Goal: Check status: Check status

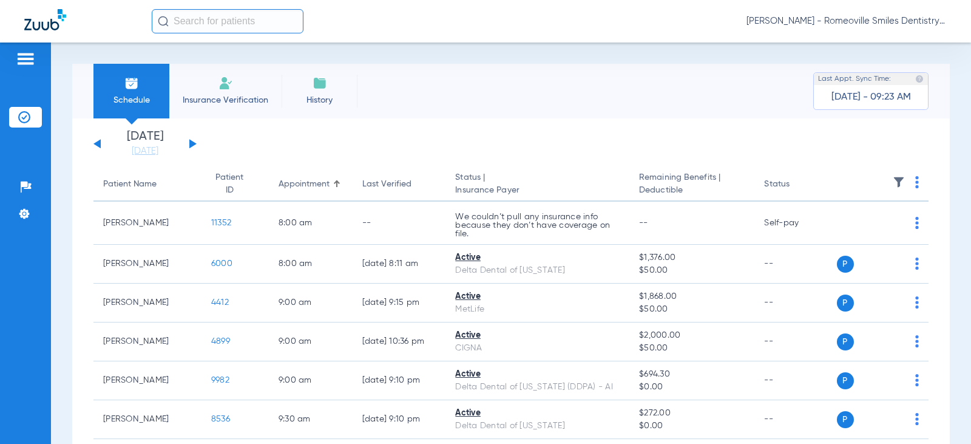
click at [194, 143] on button at bounding box center [192, 143] width 7 height 9
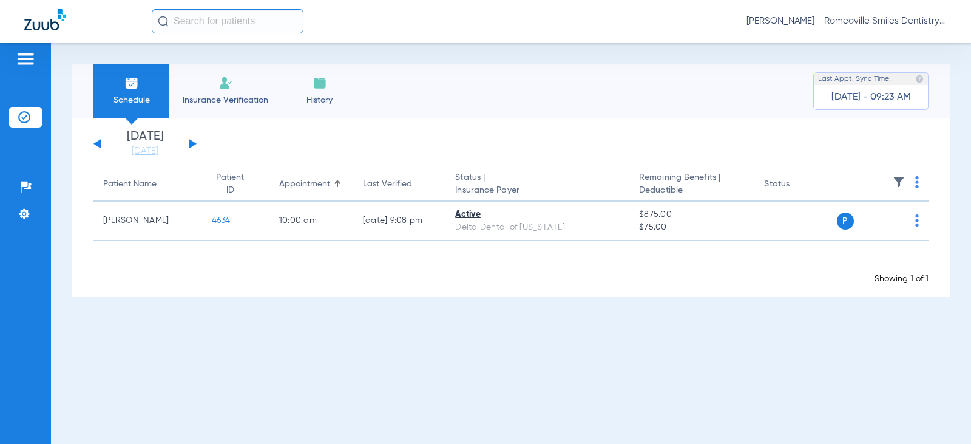
click at [194, 143] on button at bounding box center [192, 143] width 7 height 9
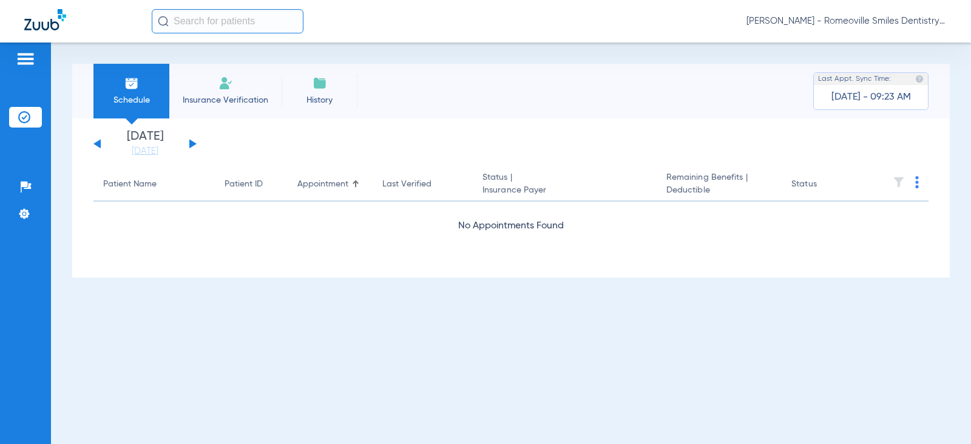
click at [194, 143] on button at bounding box center [192, 143] width 7 height 9
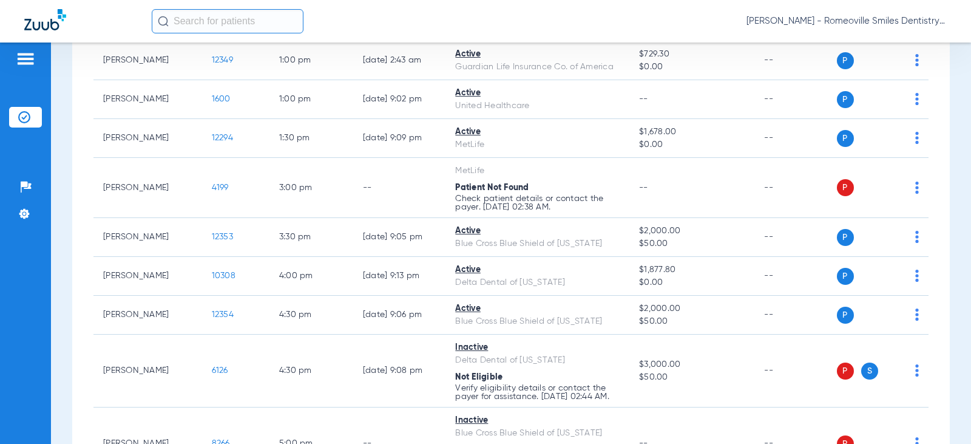
scroll to position [485, 0]
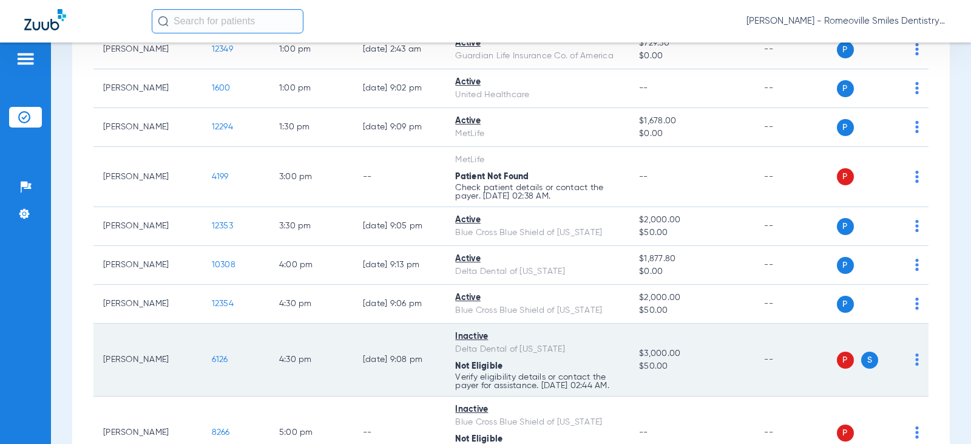
click at [213, 363] on span "6126" at bounding box center [220, 359] width 16 height 8
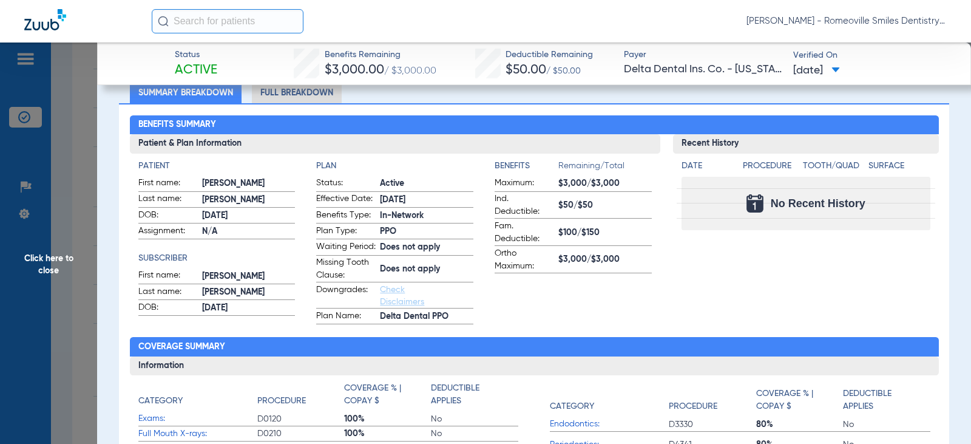
scroll to position [0, 0]
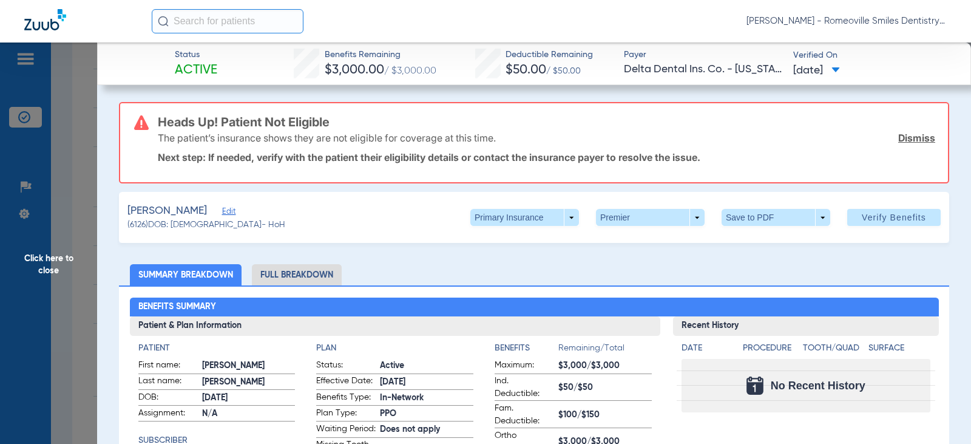
click at [303, 275] on li "Full Breakdown" at bounding box center [297, 274] width 90 height 21
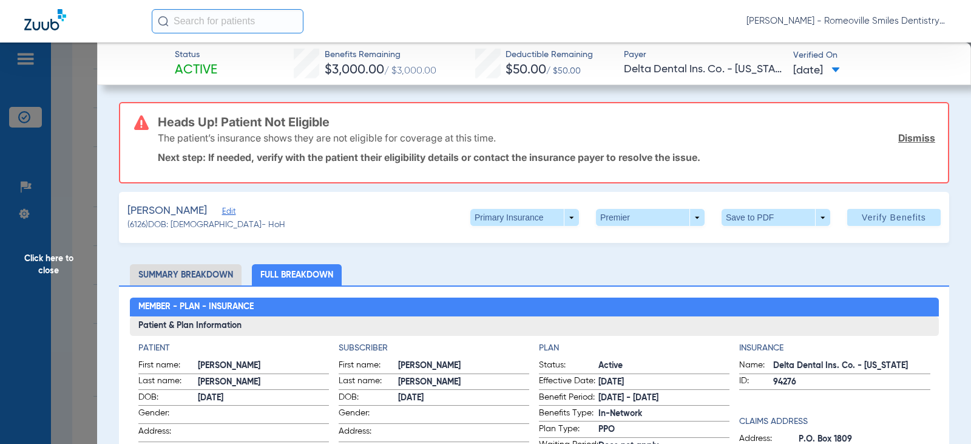
click at [222, 214] on span "Edit" at bounding box center [227, 213] width 11 height 12
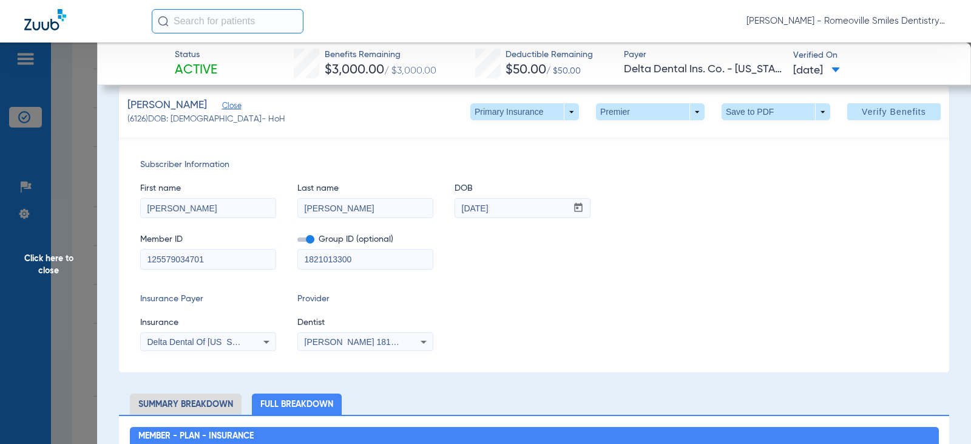
scroll to position [121, 0]
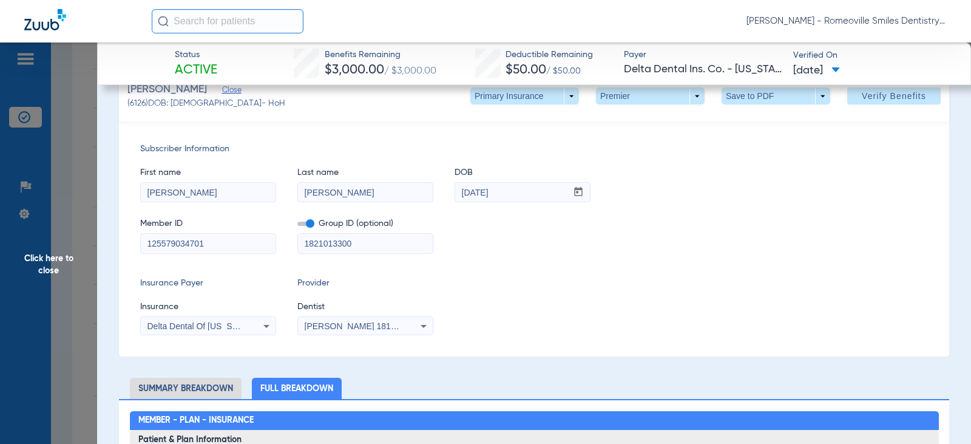
click at [374, 250] on input "1821013300" at bounding box center [365, 243] width 135 height 19
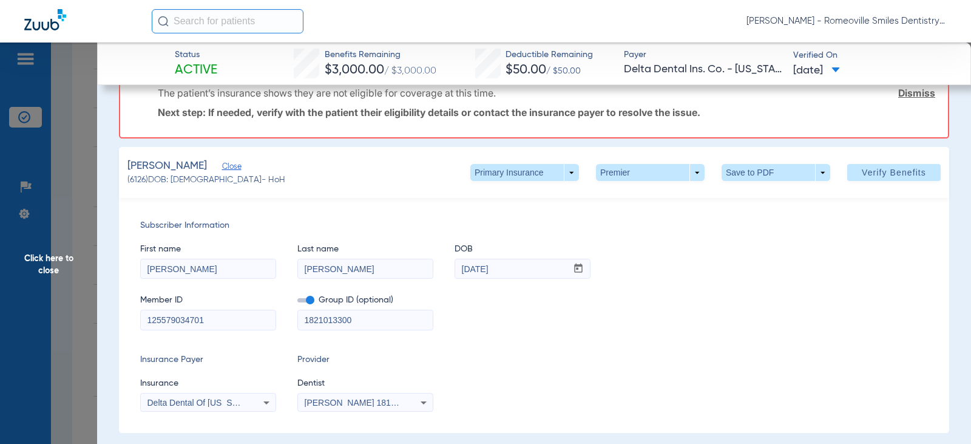
scroll to position [0, 0]
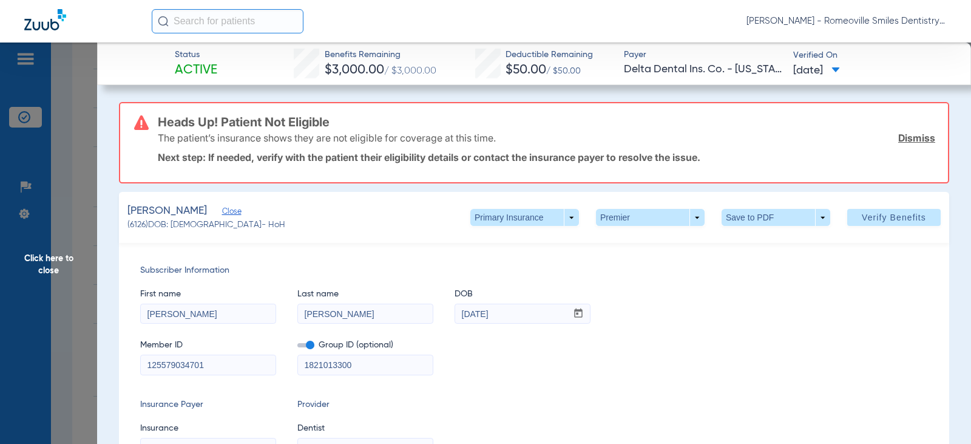
click at [912, 138] on link "Dismiss" at bounding box center [916, 138] width 37 height 12
